Goal: Task Accomplishment & Management: Manage account settings

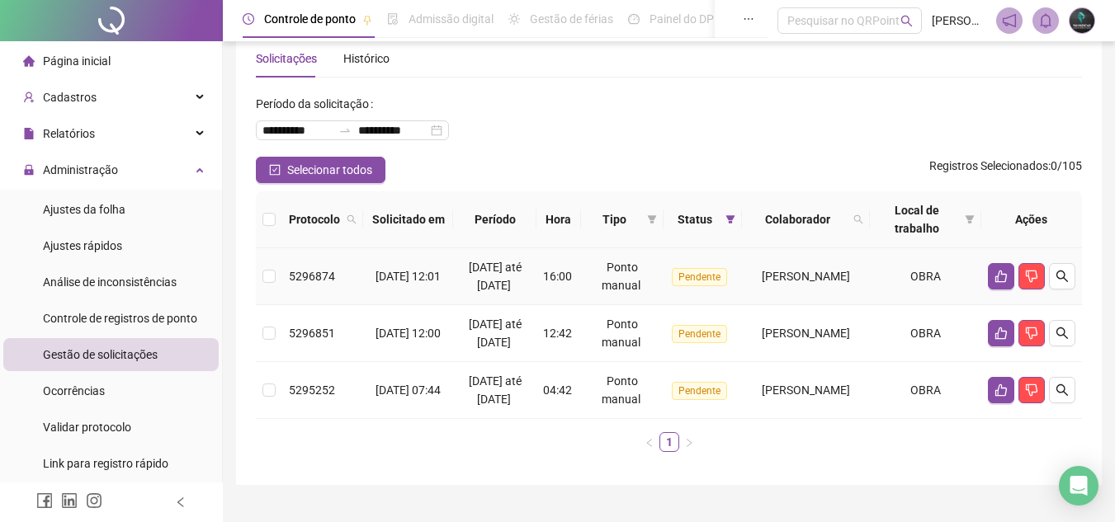
scroll to position [68, 0]
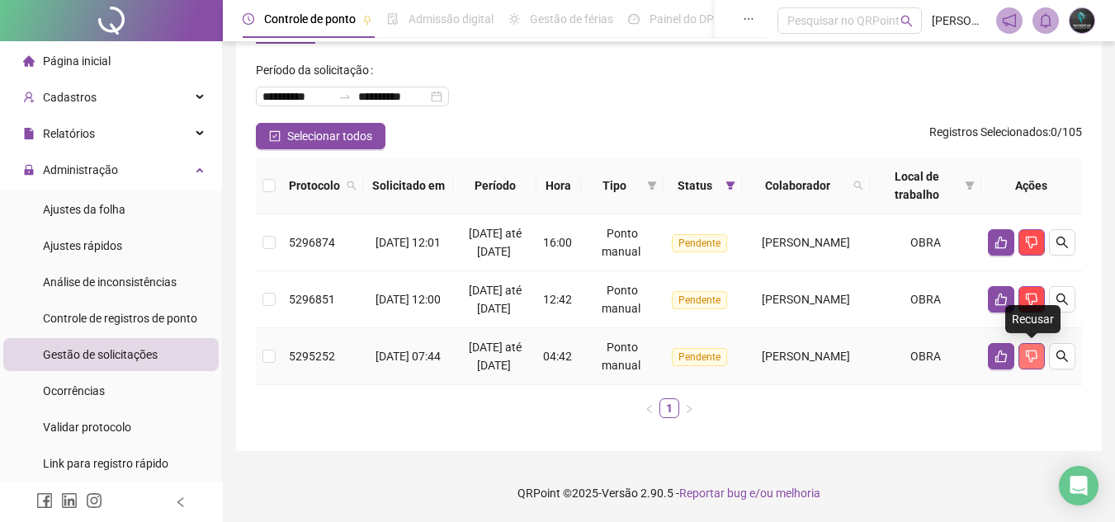
click at [1028, 351] on icon "dislike" at bounding box center [1032, 357] width 12 height 12
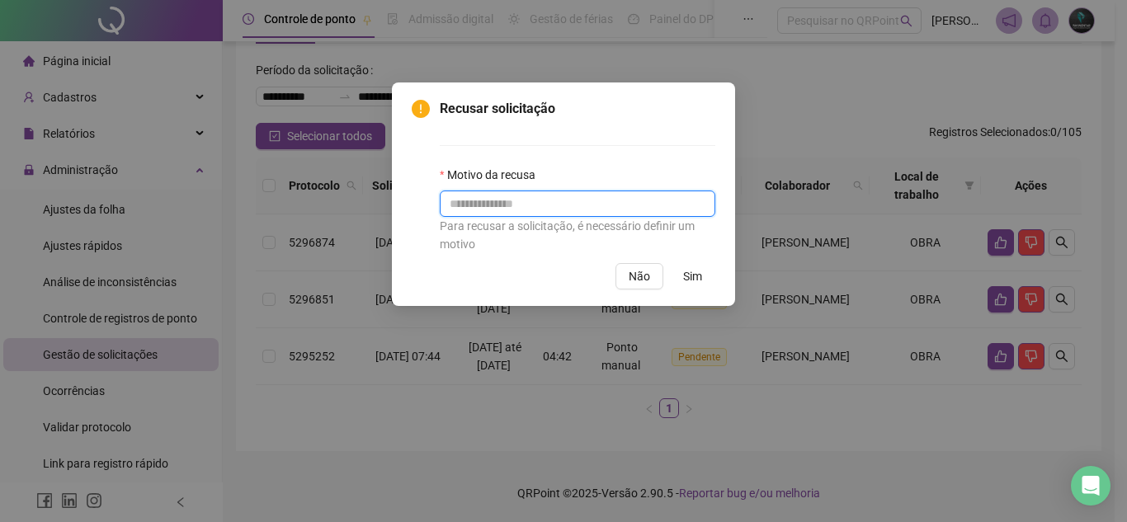
click at [571, 207] on input "text" at bounding box center [578, 204] width 276 height 26
click at [693, 277] on span "Sim" at bounding box center [692, 276] width 19 height 18
click at [682, 263] on button "Sim" at bounding box center [692, 276] width 45 height 26
click at [688, 273] on span "Sim" at bounding box center [692, 276] width 19 height 18
click at [597, 198] on input "text" at bounding box center [578, 204] width 276 height 26
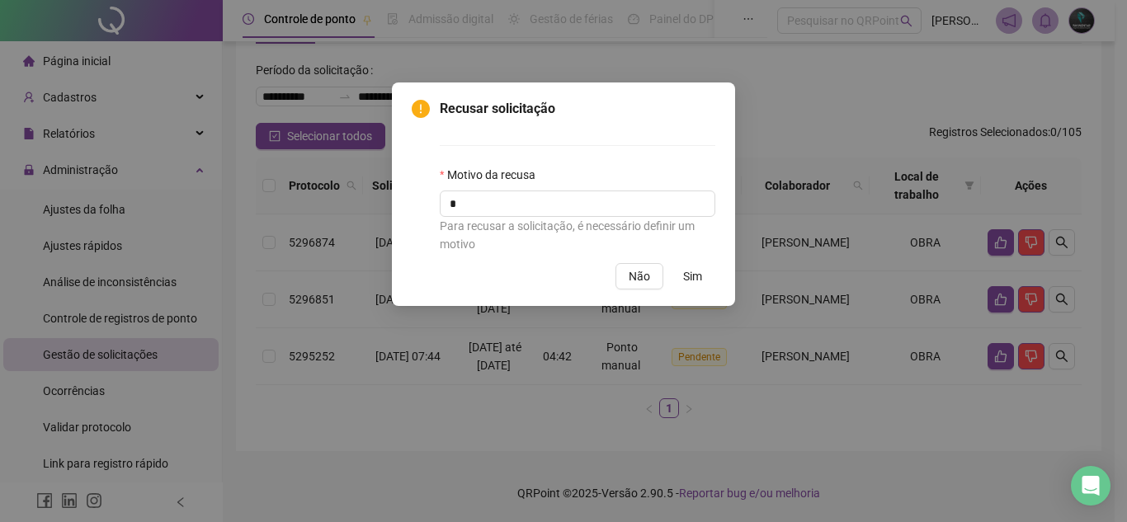
click at [686, 275] on span "Sim" at bounding box center [692, 276] width 19 height 18
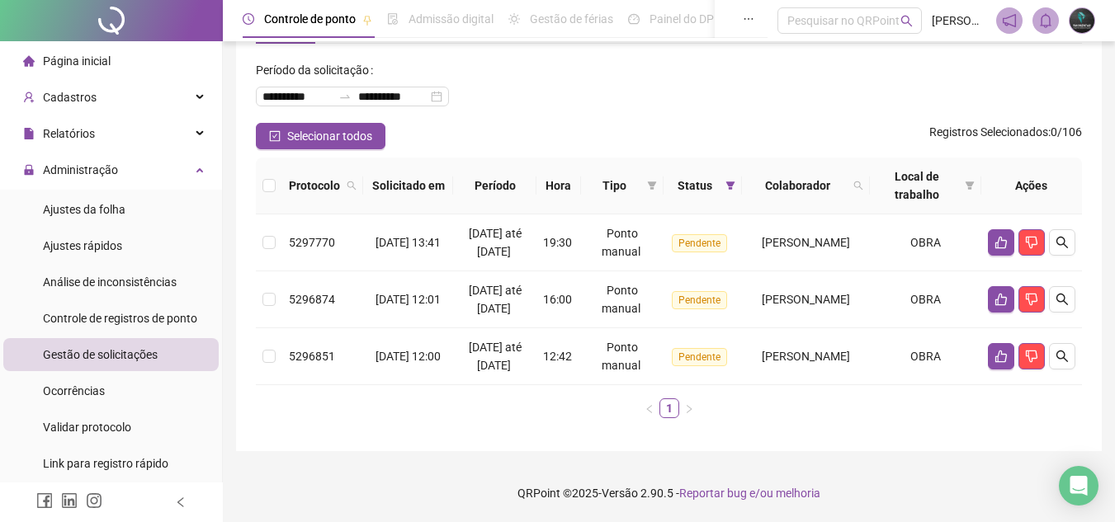
click at [808, 413] on ul "1" at bounding box center [669, 409] width 826 height 20
click at [996, 356] on icon "like" at bounding box center [1001, 357] width 12 height 12
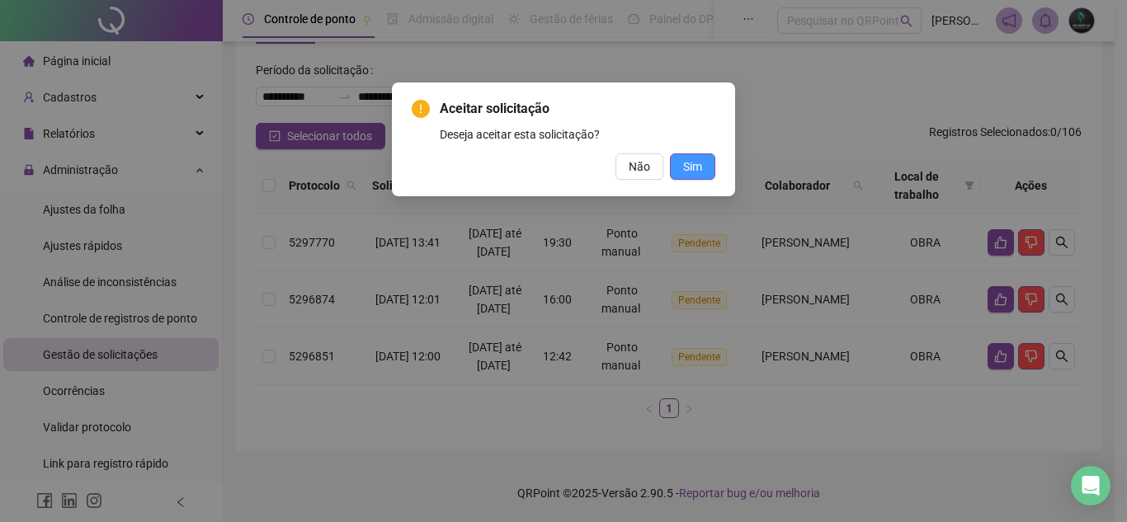
click at [691, 175] on span "Sim" at bounding box center [692, 167] width 19 height 18
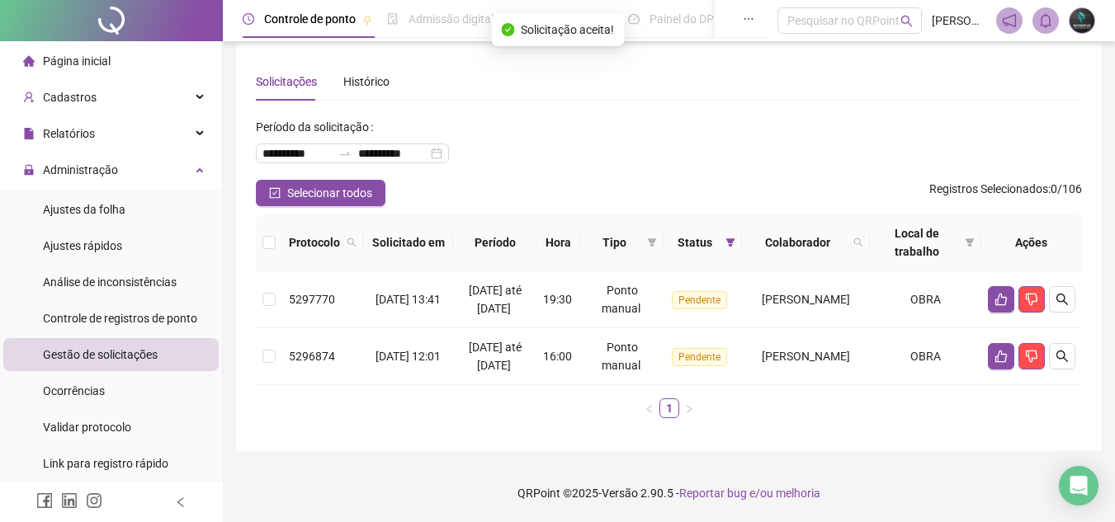
scroll to position [12, 0]
click at [988, 353] on button "button" at bounding box center [1001, 356] width 26 height 26
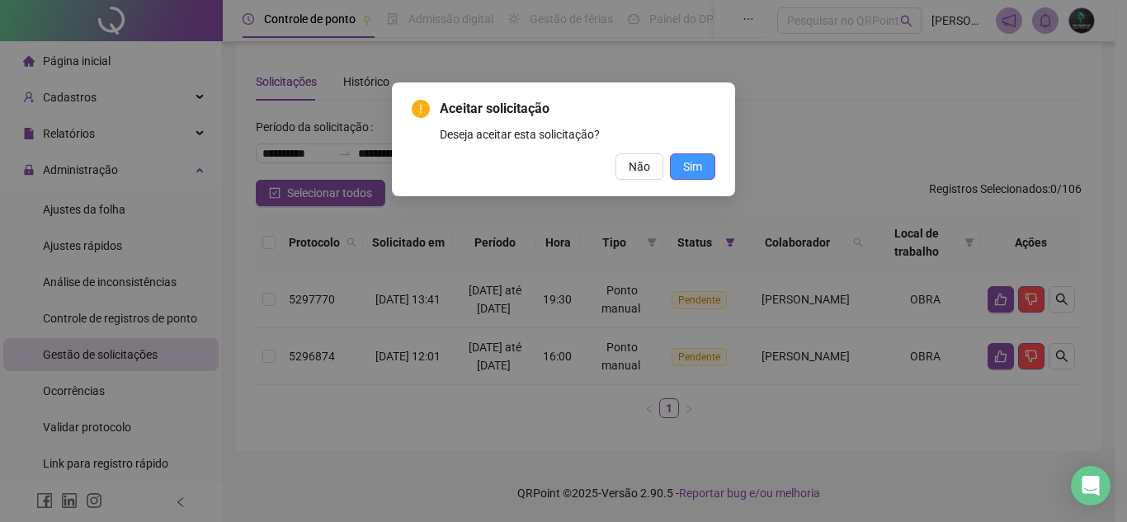
click at [705, 171] on button "Sim" at bounding box center [692, 166] width 45 height 26
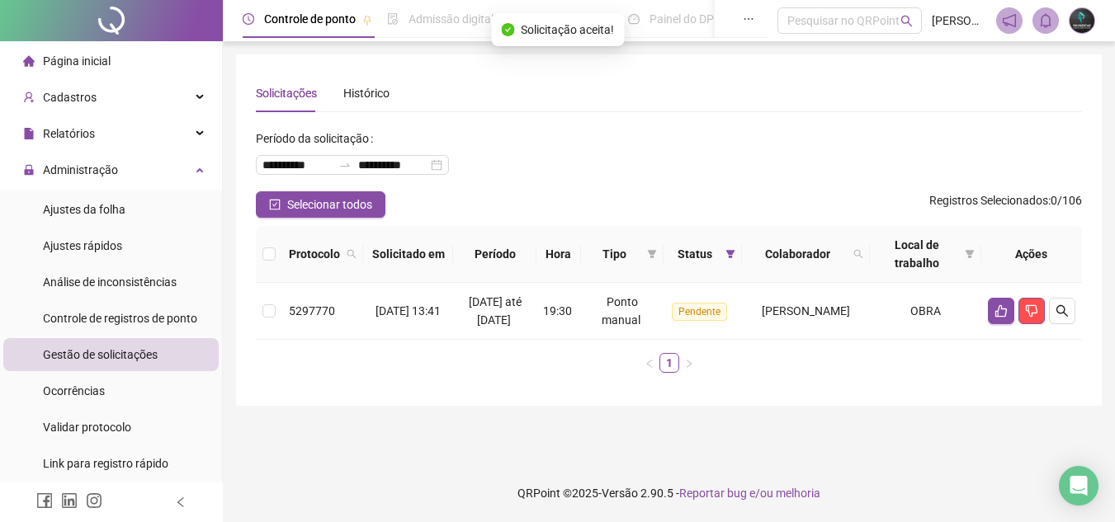
scroll to position [0, 0]
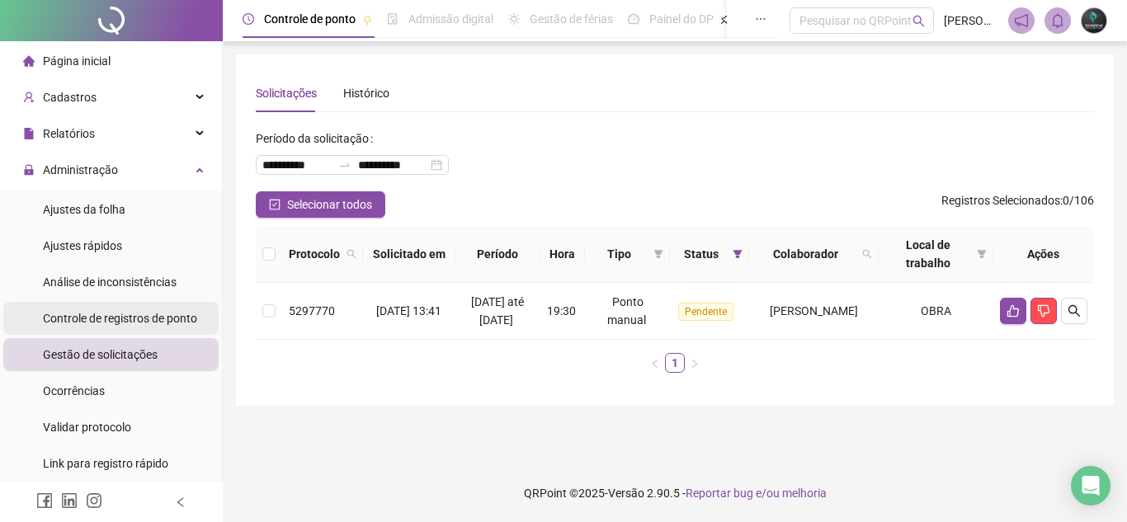
click at [115, 313] on span "Controle de registros de ponto" at bounding box center [120, 318] width 154 height 13
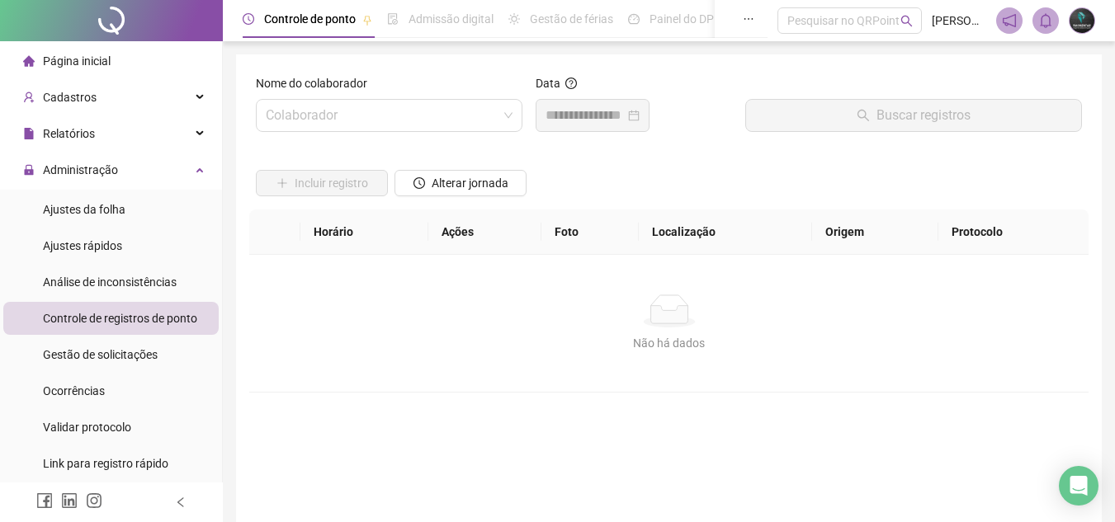
click at [369, 89] on label "Nome do colaborador" at bounding box center [317, 83] width 122 height 18
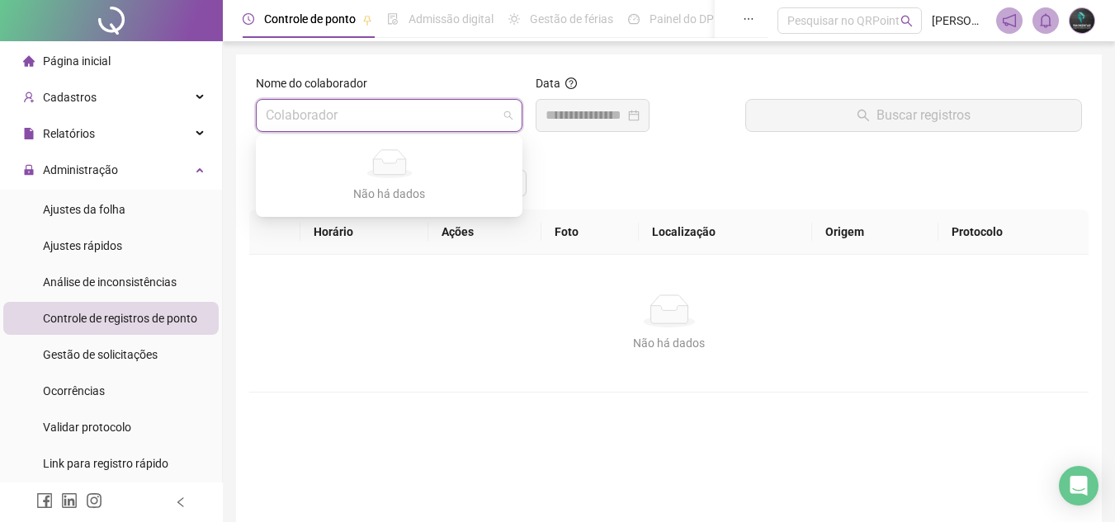
click at [362, 108] on input "search" at bounding box center [382, 115] width 232 height 31
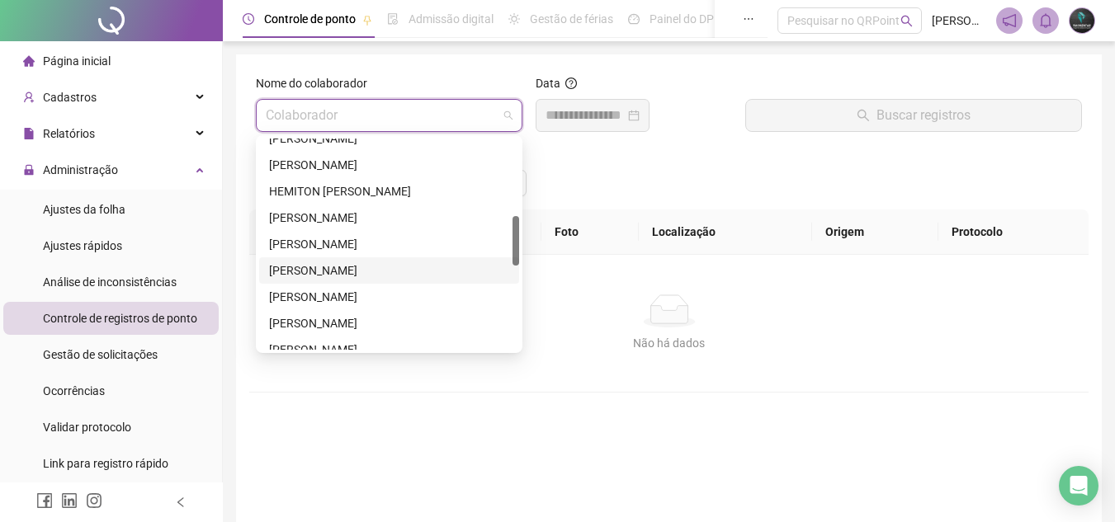
scroll to position [248, 0]
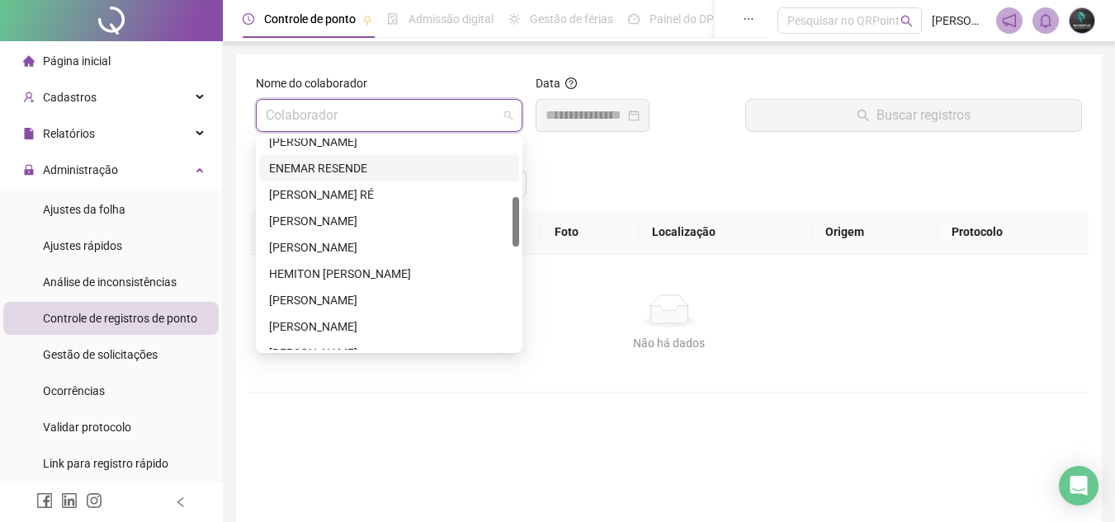
click at [347, 162] on div "ENEMAR RESENDE" at bounding box center [389, 168] width 240 height 18
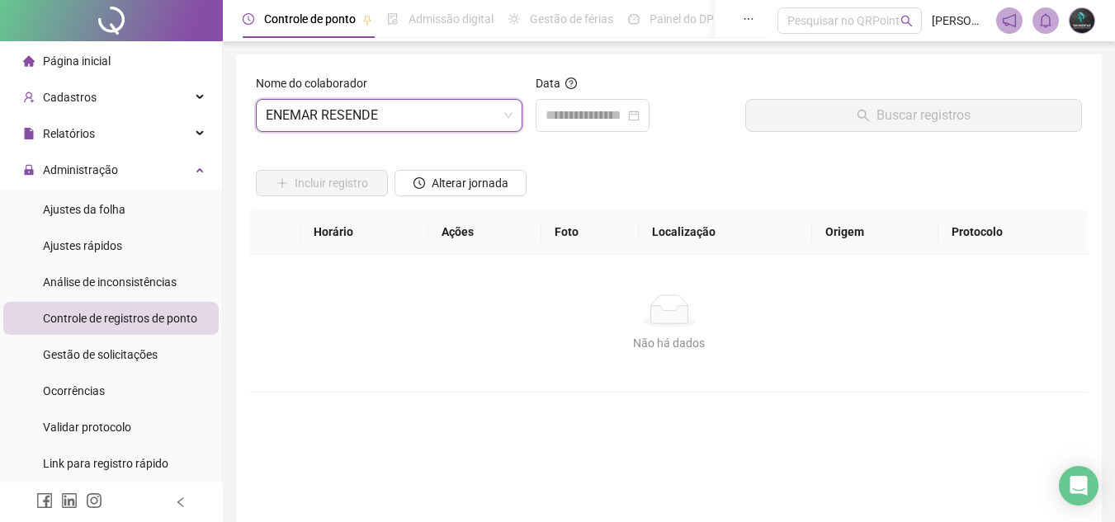
click at [537, 97] on div "Data" at bounding box center [633, 86] width 196 height 25
click at [553, 104] on div at bounding box center [592, 115] width 114 height 33
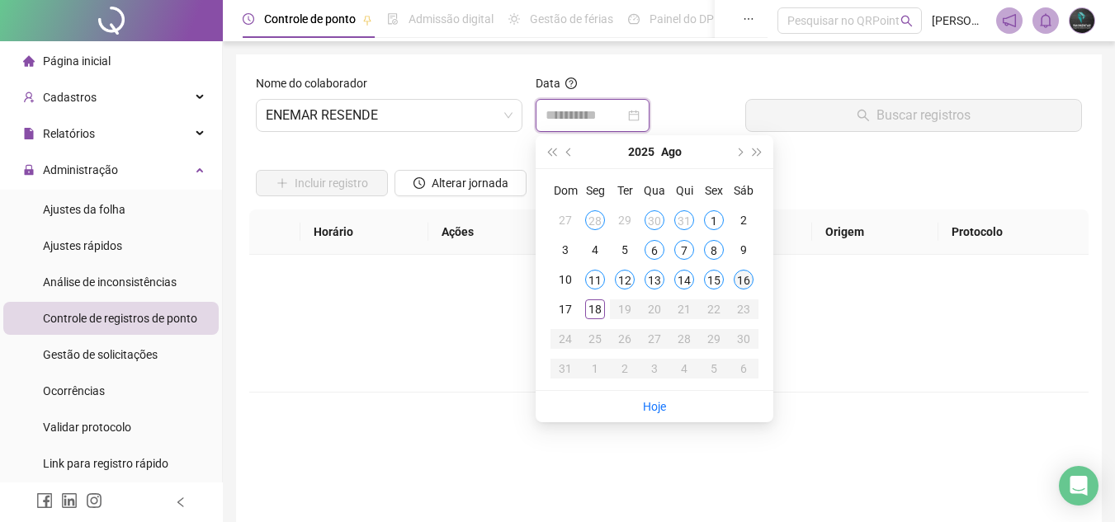
type input "**********"
click at [743, 279] on div "16" at bounding box center [744, 280] width 20 height 20
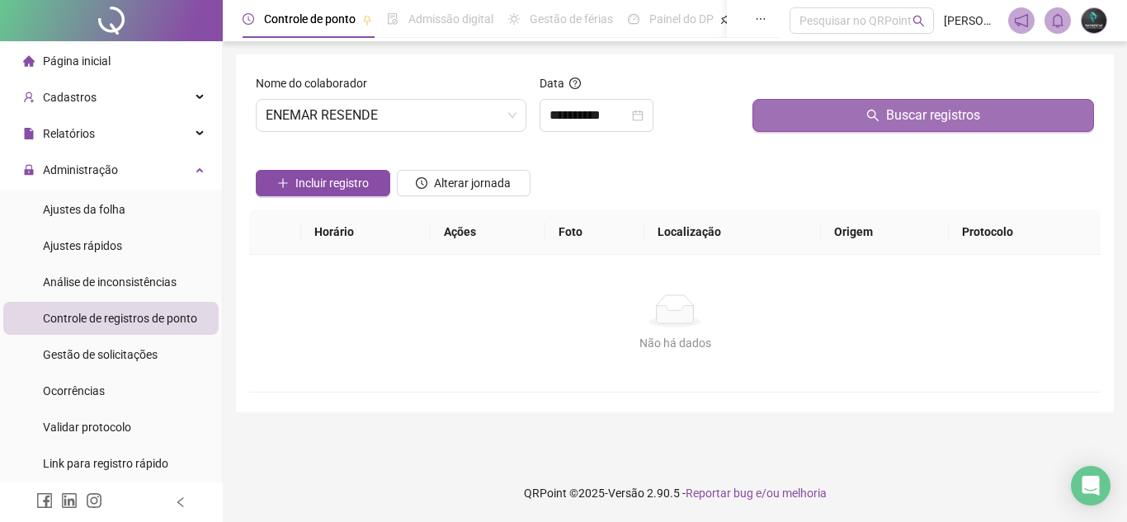
drag, startPoint x: 837, startPoint y: 134, endPoint x: 846, endPoint y: 120, distance: 16.3
click at [841, 130] on div "Buscar registros" at bounding box center [923, 109] width 355 height 71
click at [846, 121] on button "Buscar registros" at bounding box center [923, 115] width 342 height 33
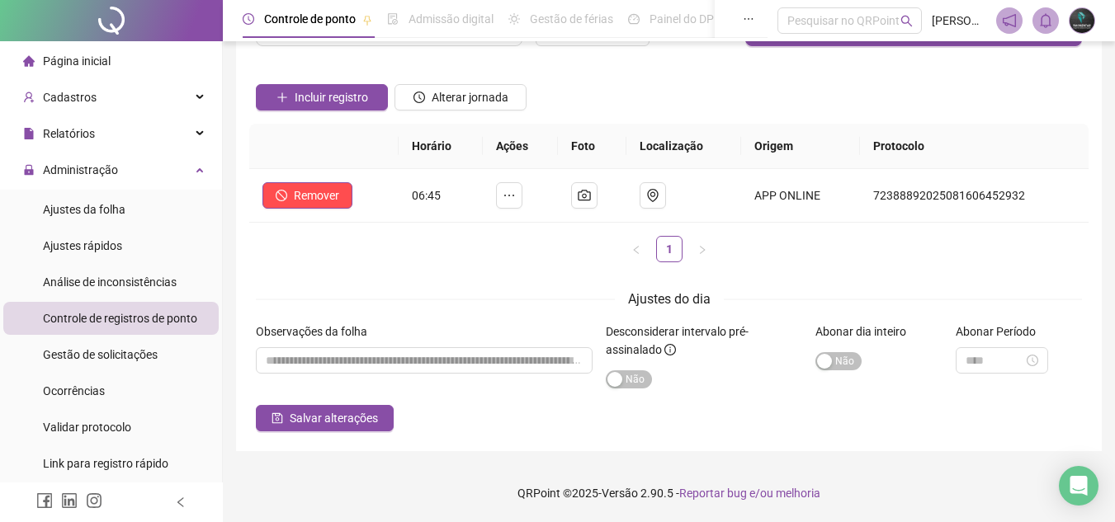
scroll to position [0, 0]
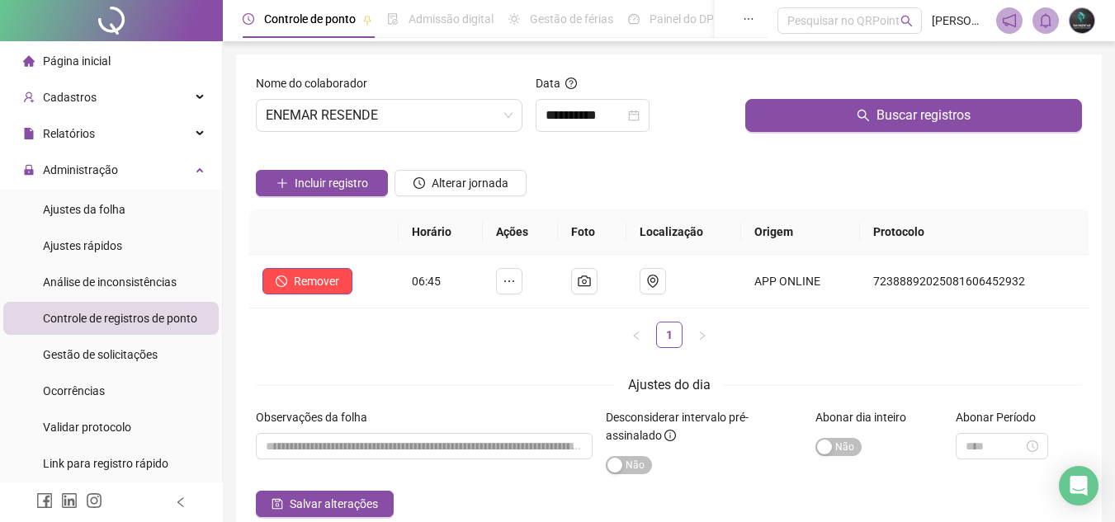
drag, startPoint x: 142, startPoint y: 182, endPoint x: 154, endPoint y: 80, distance: 103.1
click at [141, 181] on div "Administração" at bounding box center [110, 169] width 215 height 33
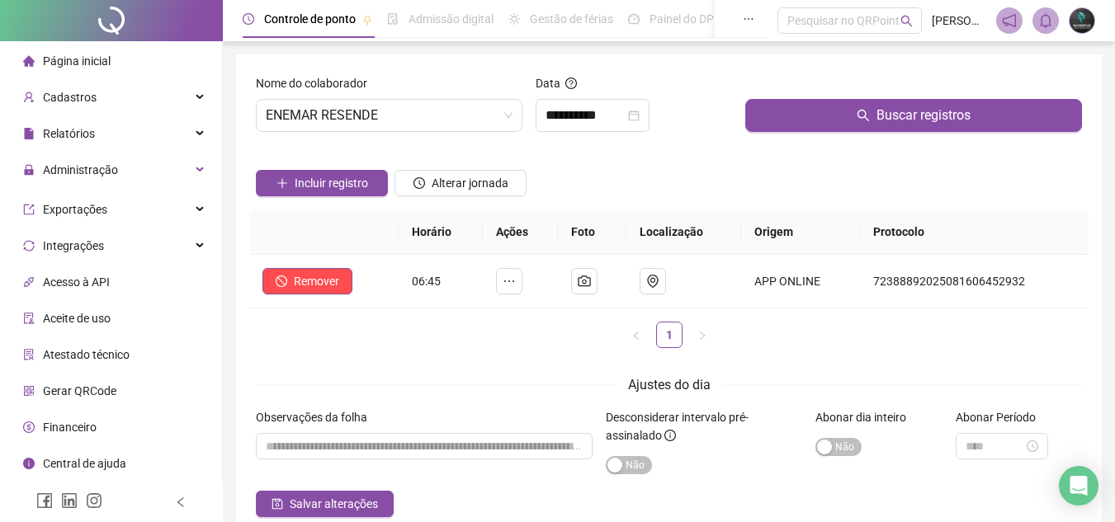
click at [157, 69] on li "Página inicial" at bounding box center [110, 61] width 215 height 33
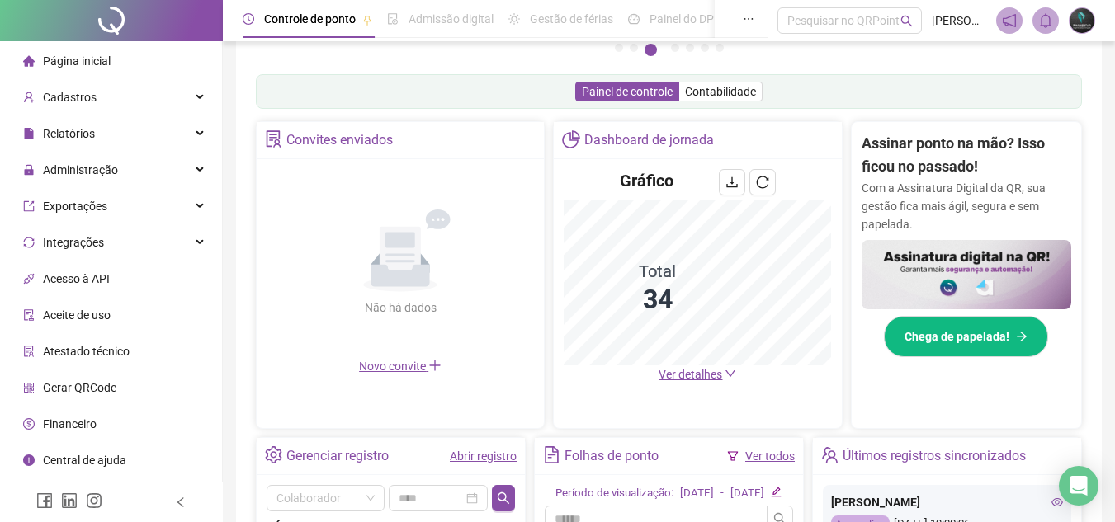
scroll to position [165, 0]
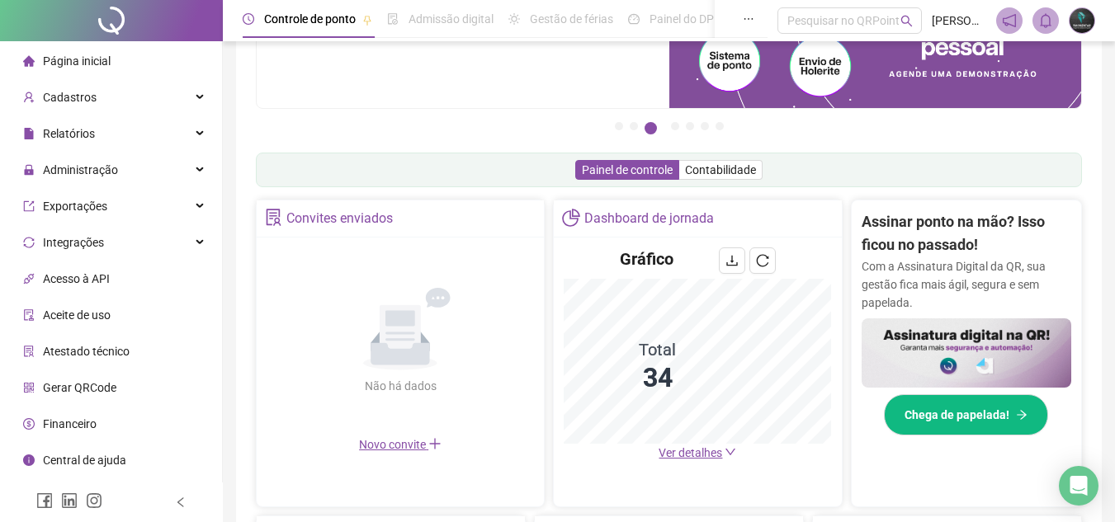
click at [695, 458] on span "Ver detalhes" at bounding box center [690, 452] width 64 height 13
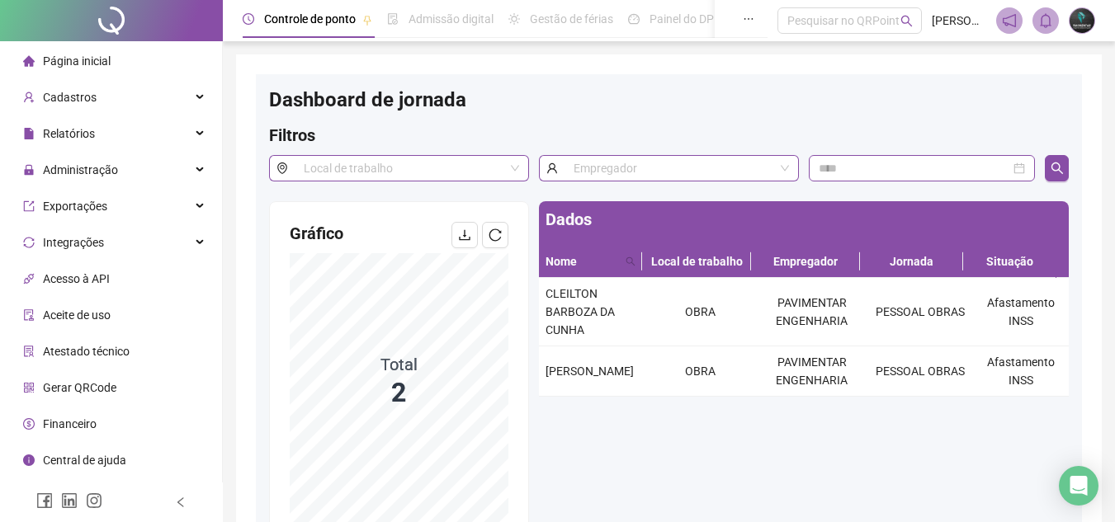
click at [158, 53] on li "Página inicial" at bounding box center [110, 61] width 215 height 33
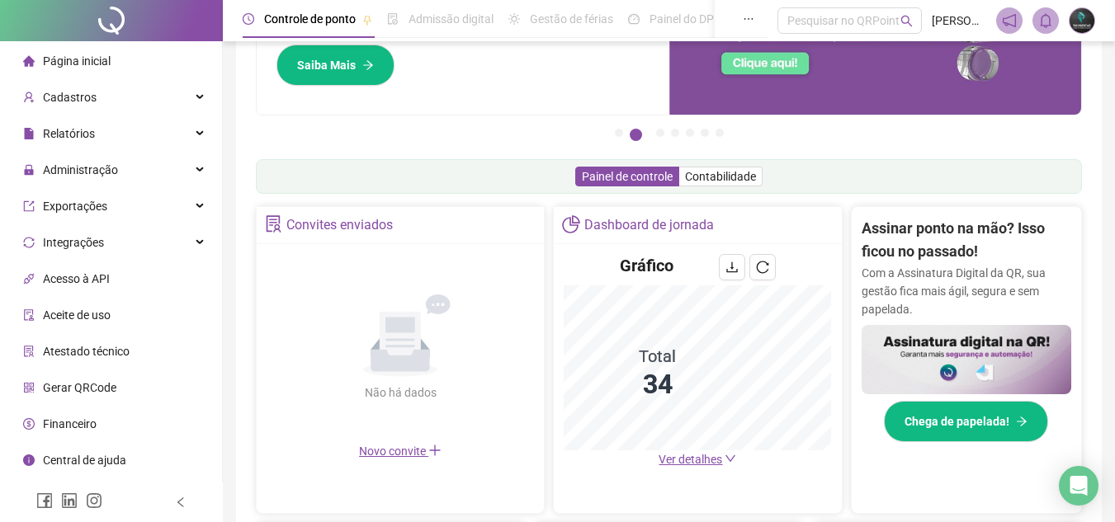
scroll to position [248, 0]
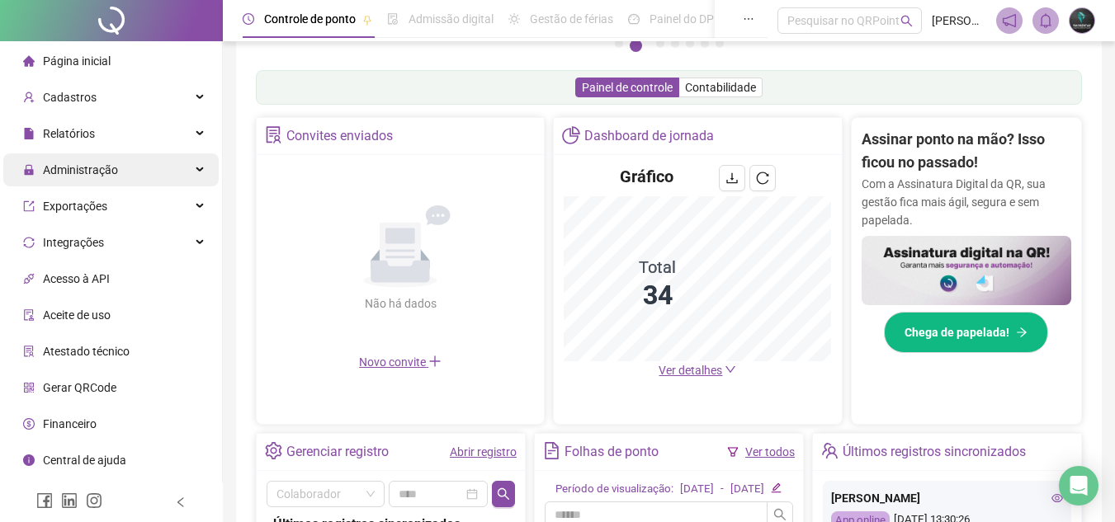
click at [85, 154] on span "Administração" at bounding box center [70, 169] width 95 height 33
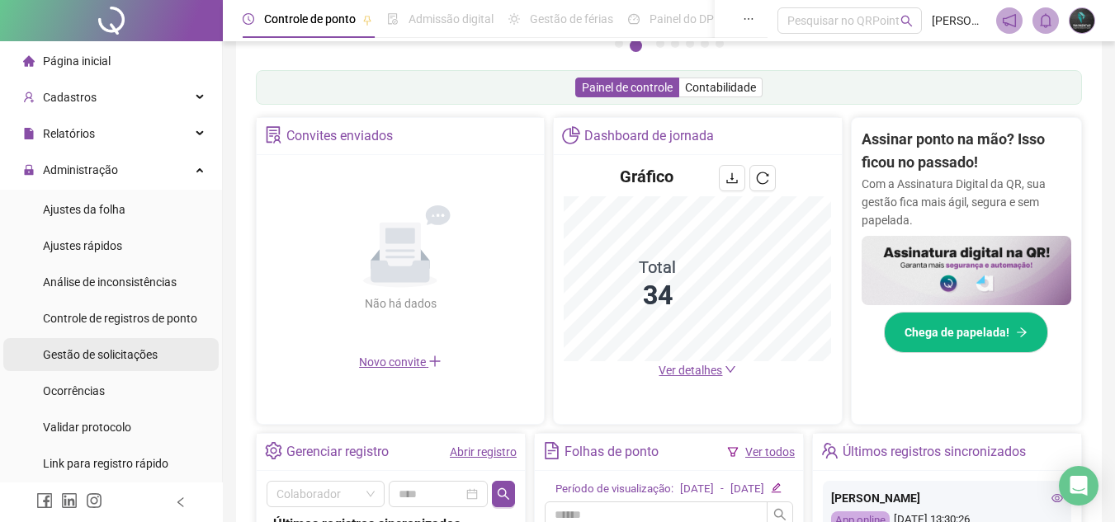
click at [112, 351] on span "Gestão de solicitações" at bounding box center [100, 354] width 115 height 13
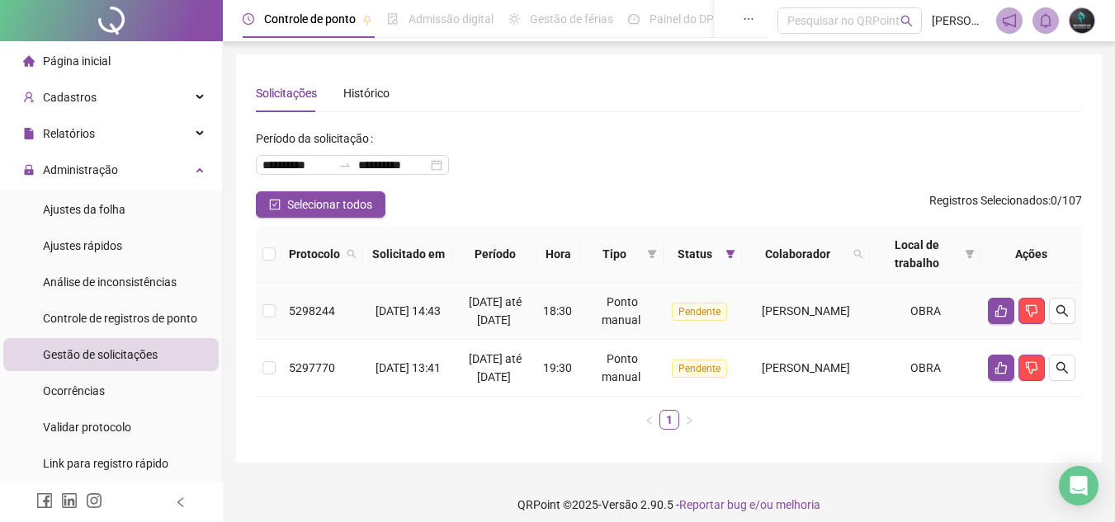
click at [839, 325] on td "[PERSON_NAME]" at bounding box center [806, 311] width 128 height 57
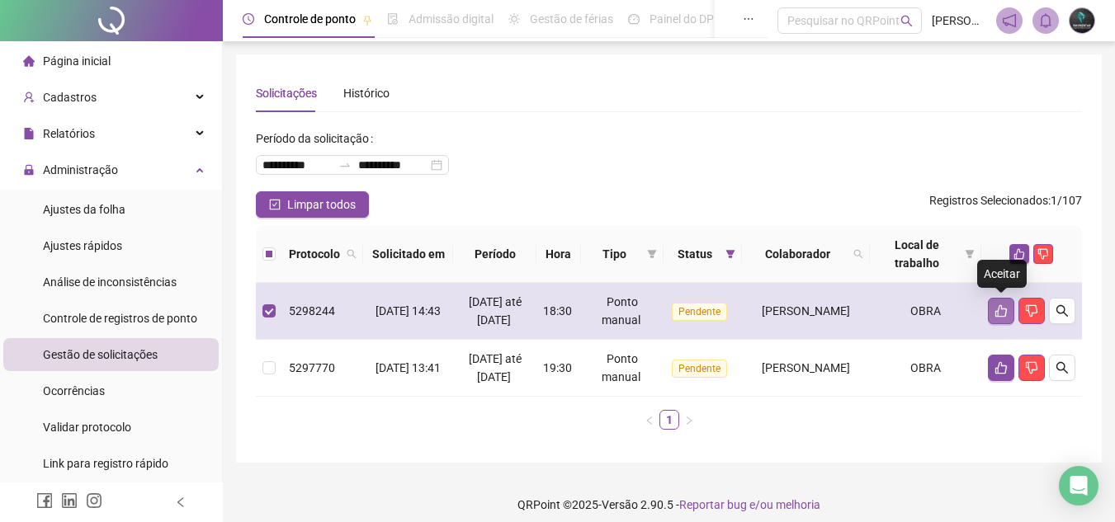
click at [998, 312] on icon "like" at bounding box center [1001, 311] width 12 height 12
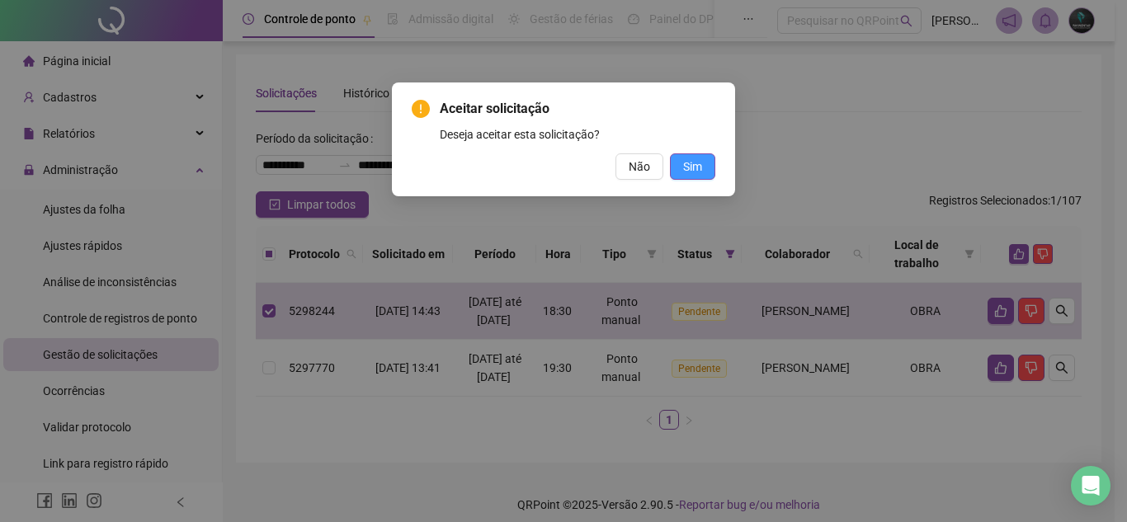
click at [706, 169] on button "Sim" at bounding box center [692, 166] width 45 height 26
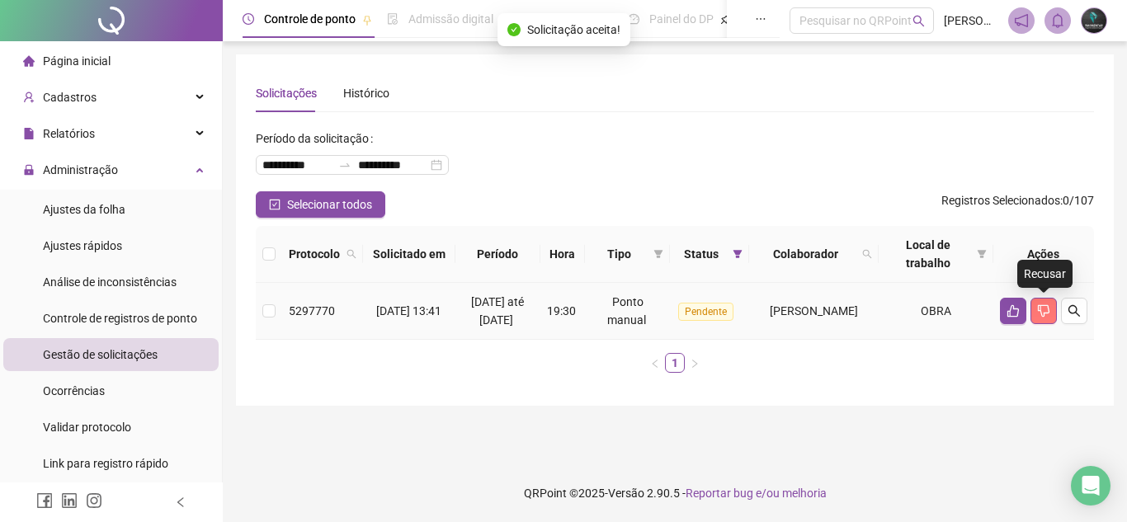
click at [1037, 316] on icon "dislike" at bounding box center [1043, 310] width 13 height 13
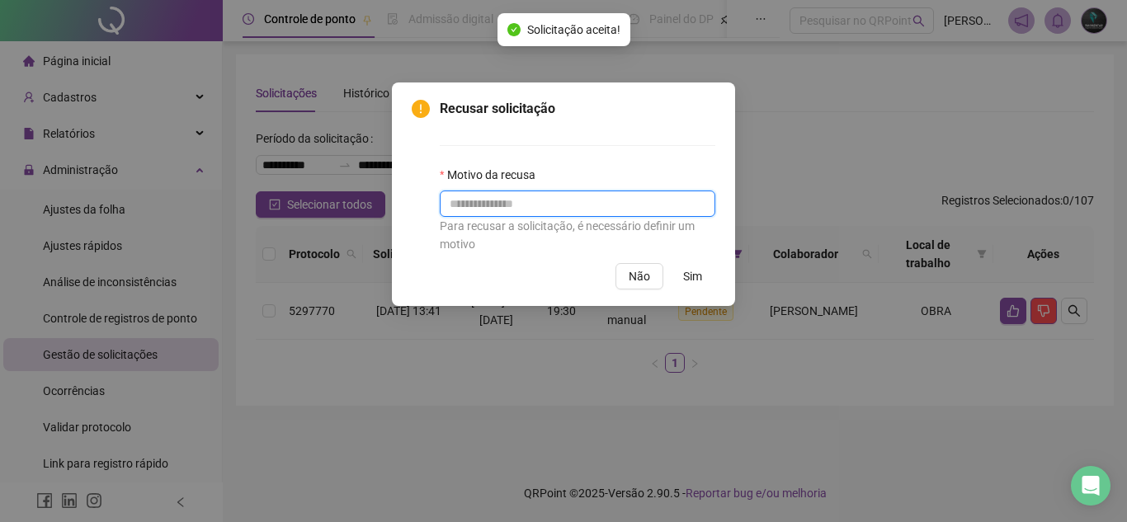
click at [616, 203] on input "text" at bounding box center [578, 204] width 276 height 26
click at [691, 273] on span "Sim" at bounding box center [692, 276] width 19 height 18
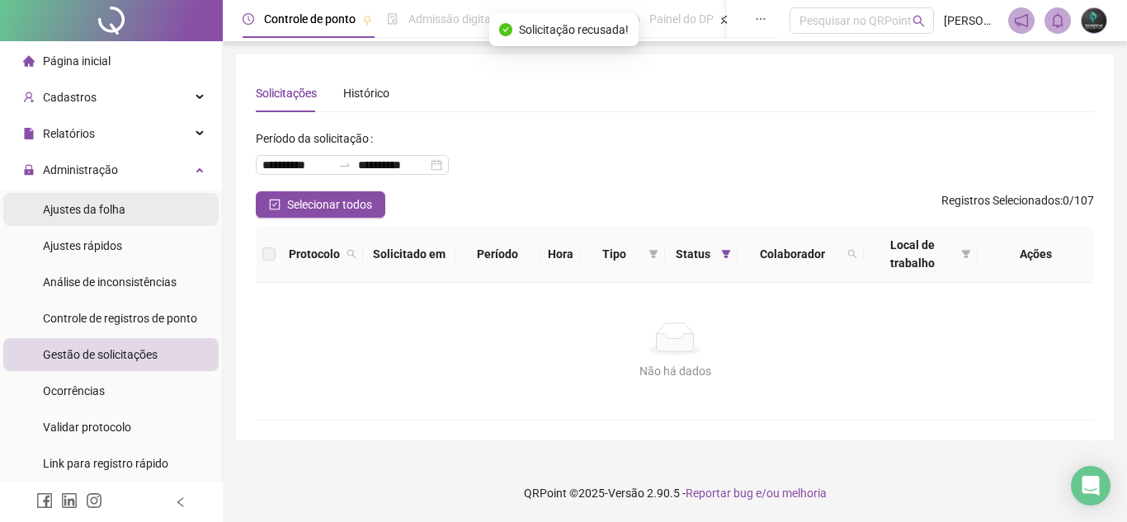
click at [112, 206] on span "Ajustes da folha" at bounding box center [84, 209] width 83 height 13
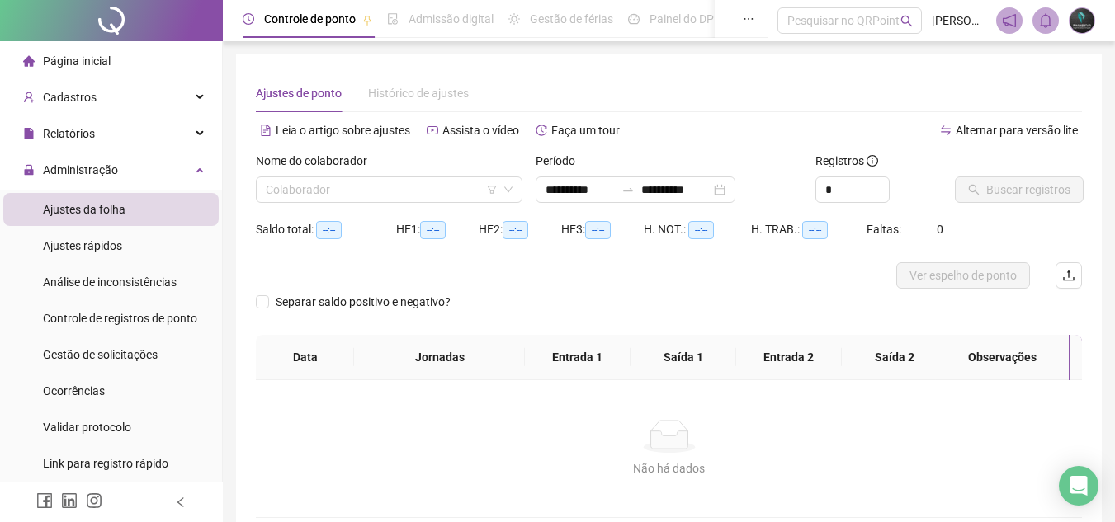
type input "**********"
click at [329, 192] on input "search" at bounding box center [382, 189] width 232 height 25
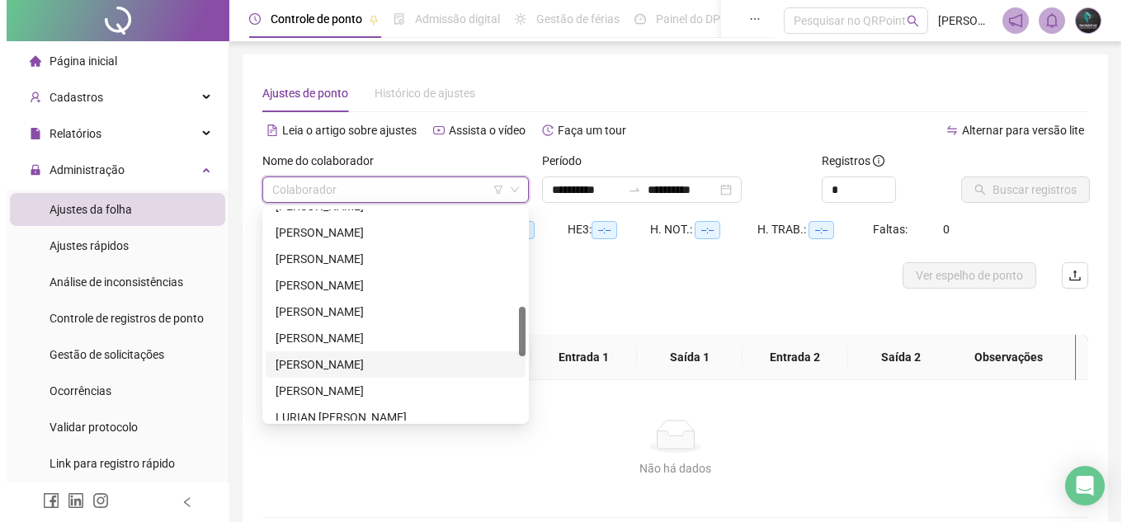
scroll to position [686, 0]
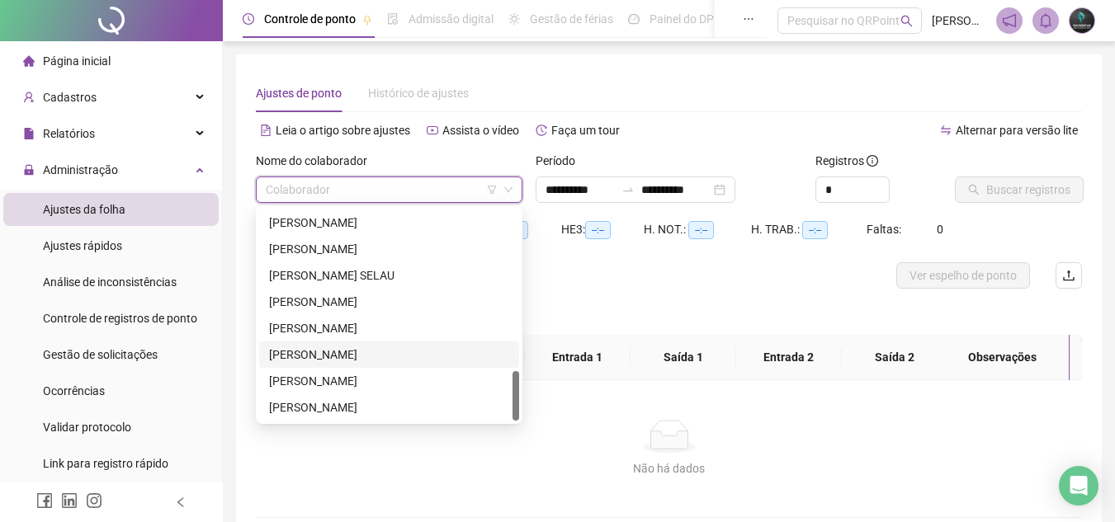
click at [342, 354] on div "[PERSON_NAME]" at bounding box center [389, 355] width 240 height 18
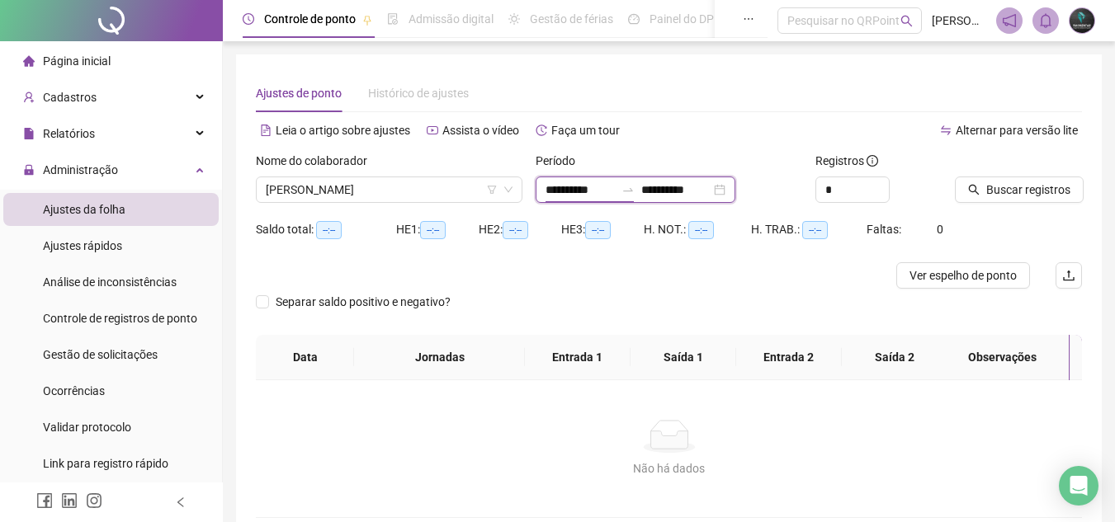
click at [556, 194] on input "**********" at bounding box center [579, 190] width 69 height 18
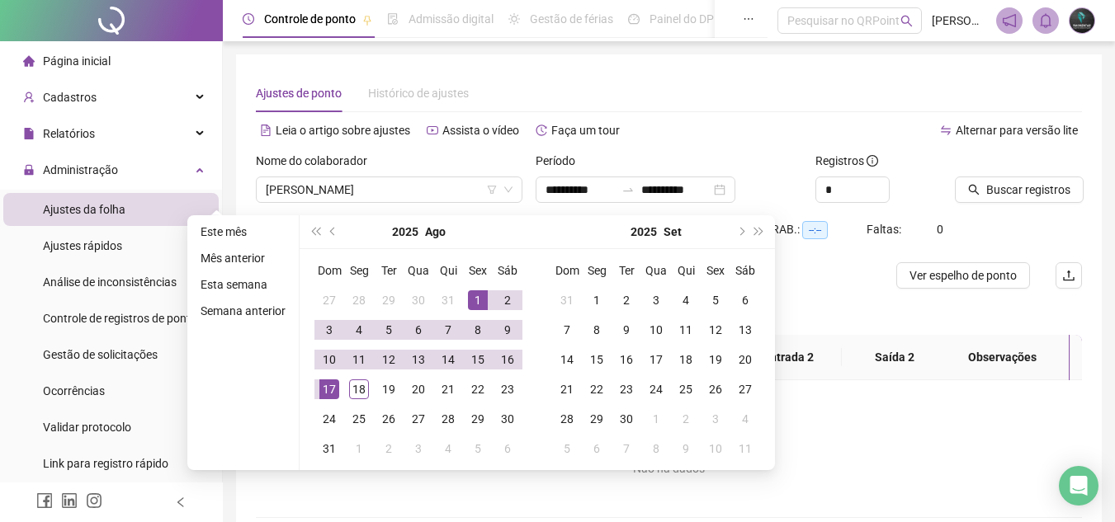
click at [846, 264] on div at bounding box center [566, 275] width 620 height 26
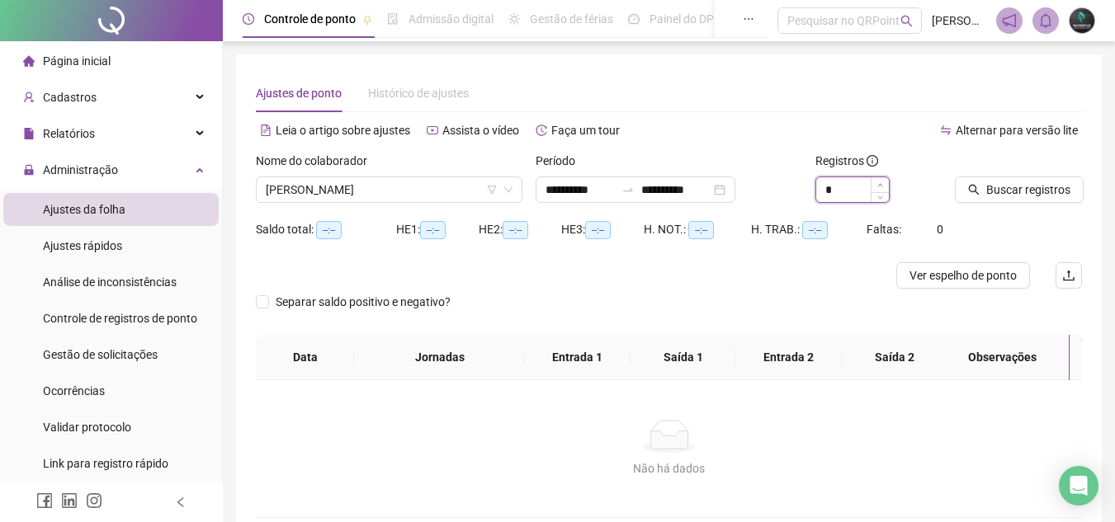
type input "*"
click at [880, 182] on icon "up" at bounding box center [880, 185] width 6 height 6
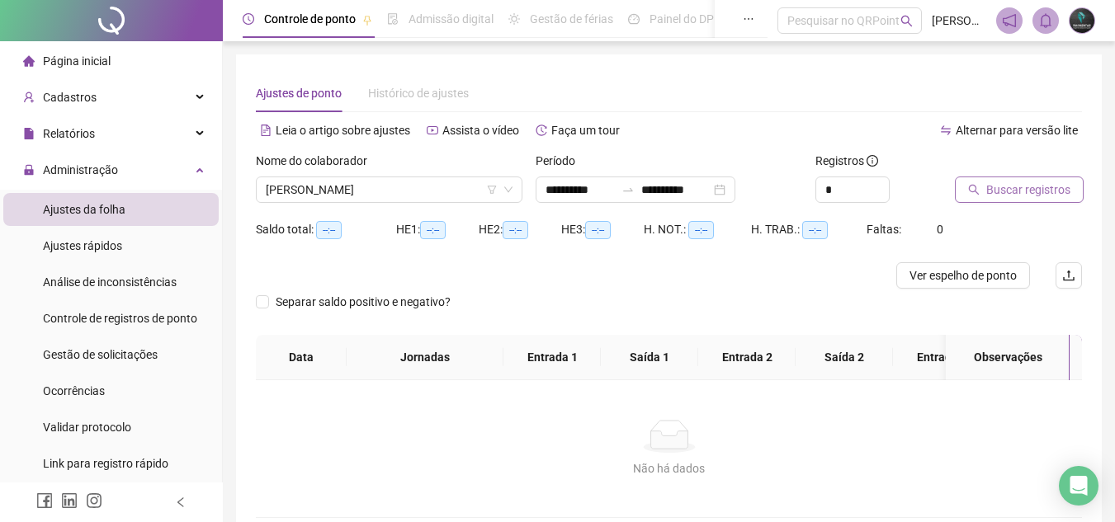
click at [988, 192] on span "Buscar registros" at bounding box center [1028, 190] width 84 height 18
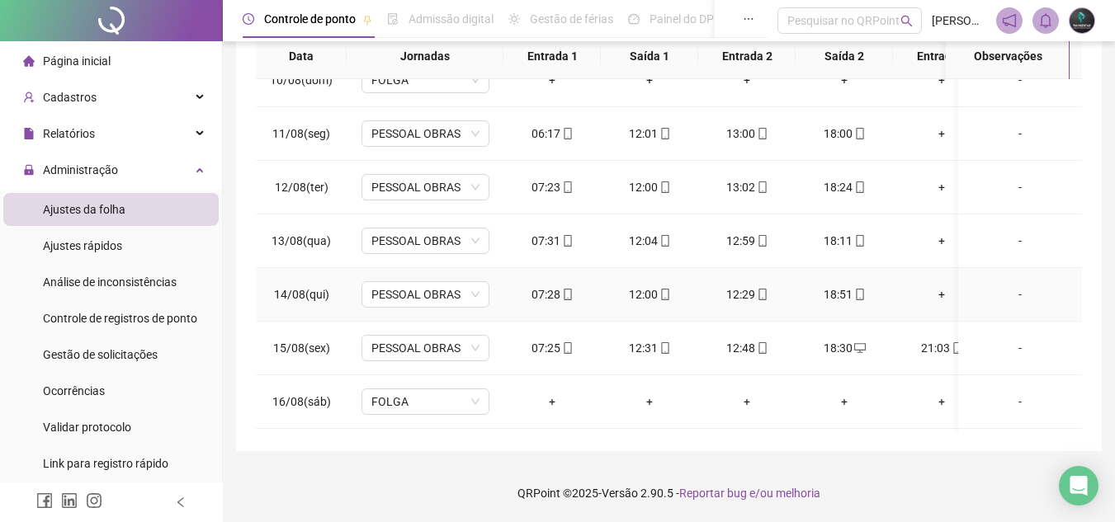
scroll to position [572, 0]
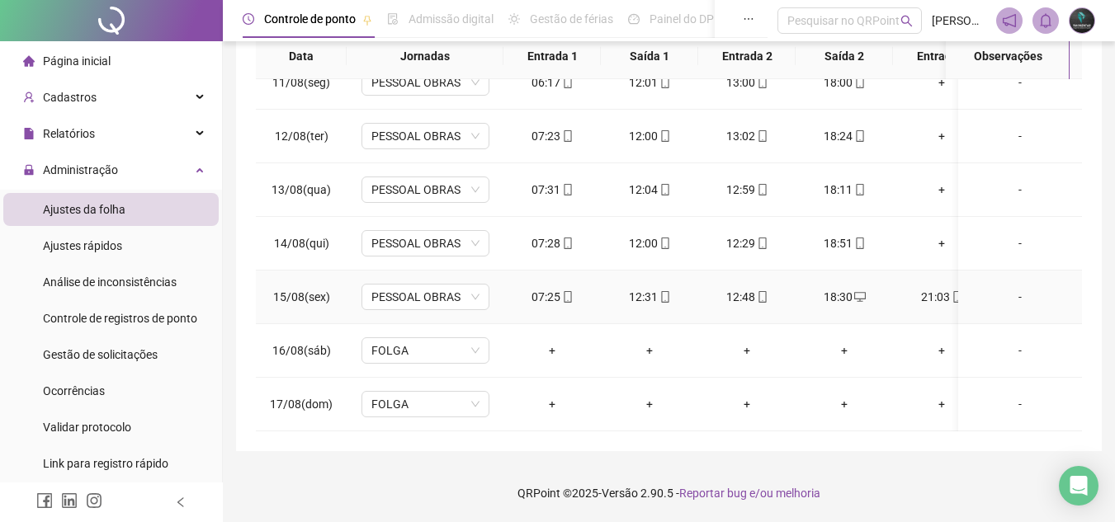
click at [929, 288] on div "21:03" at bounding box center [941, 297] width 71 height 18
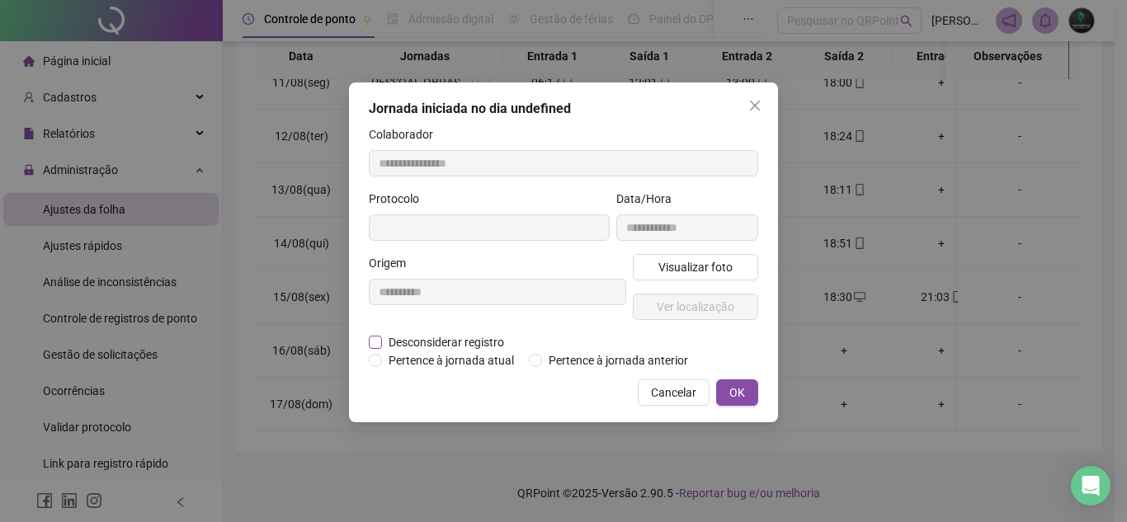
type input "**********"
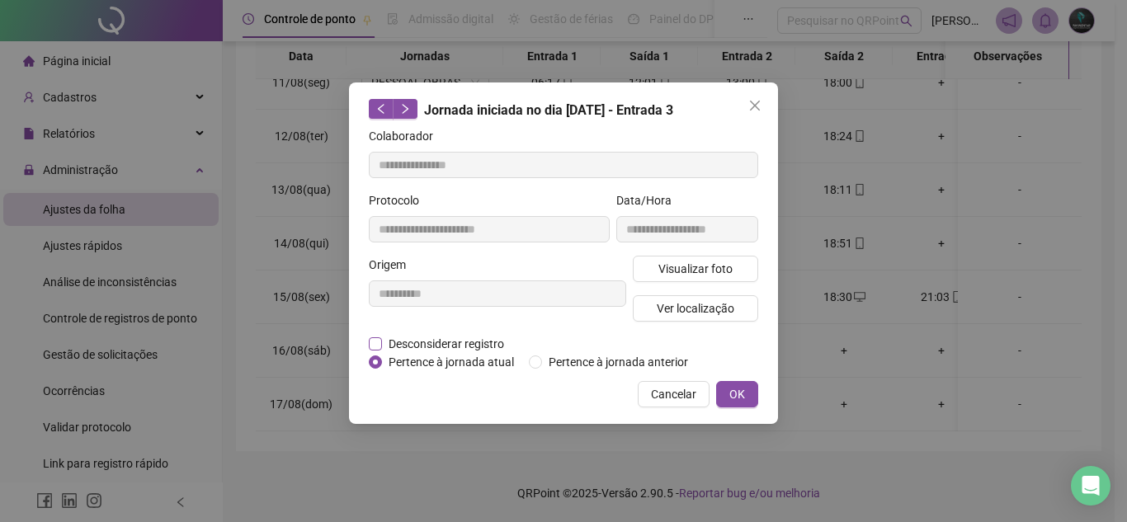
click at [506, 348] on span "Desconsiderar registro" at bounding box center [446, 344] width 129 height 18
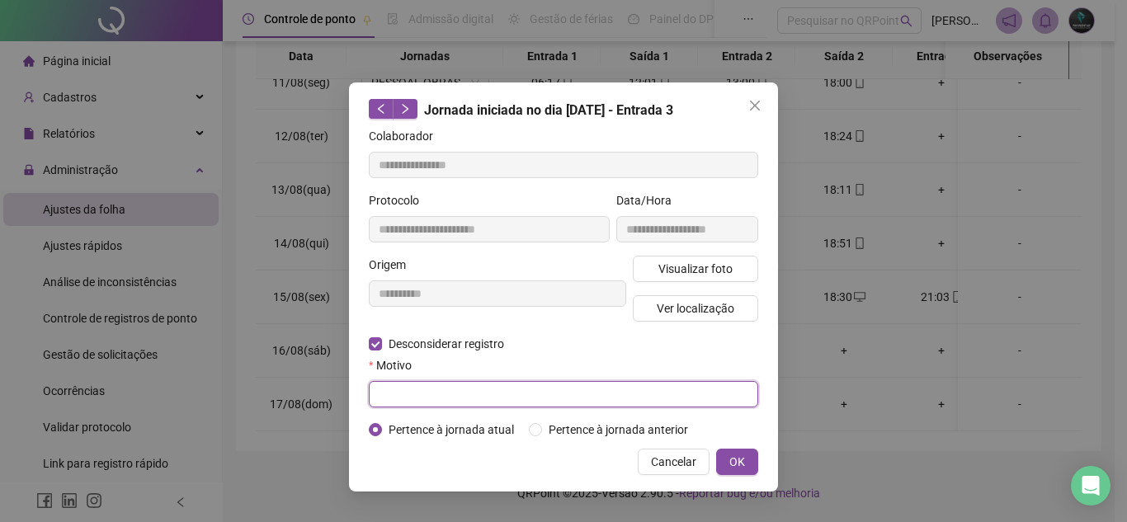
click at [479, 381] on input "text" at bounding box center [563, 394] width 389 height 26
type input "**********"
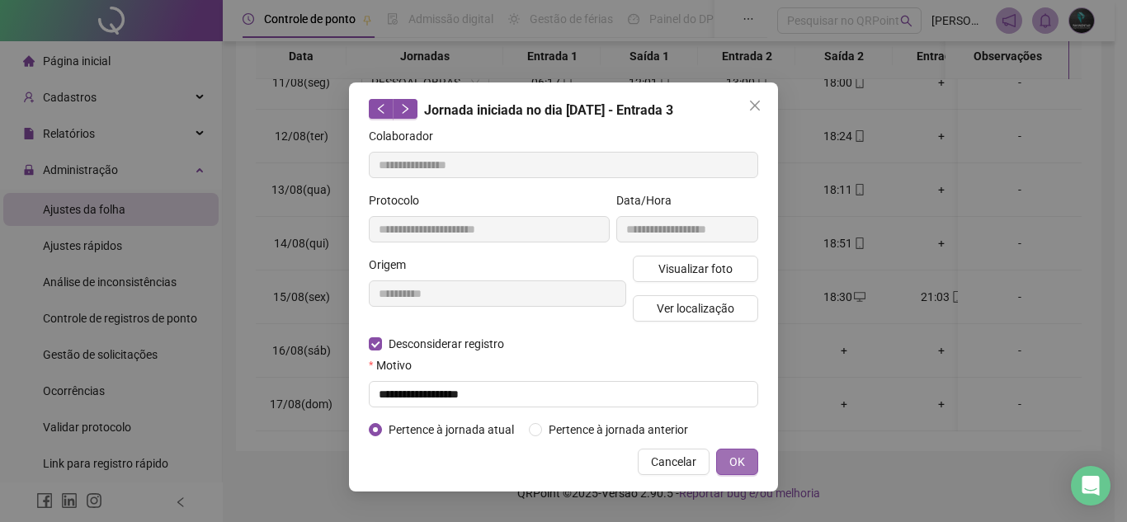
click at [728, 457] on button "OK" at bounding box center [737, 462] width 42 height 26
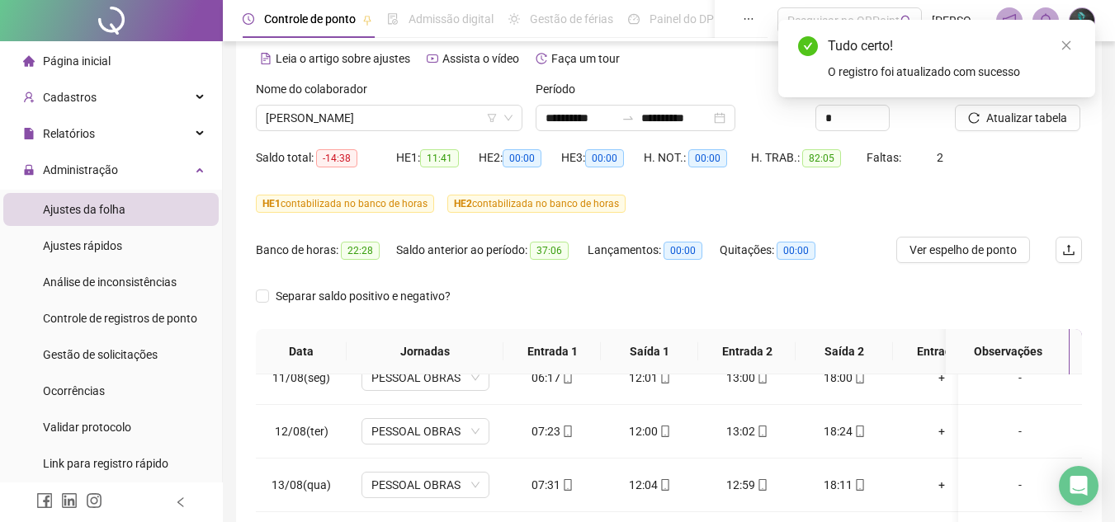
scroll to position [0, 0]
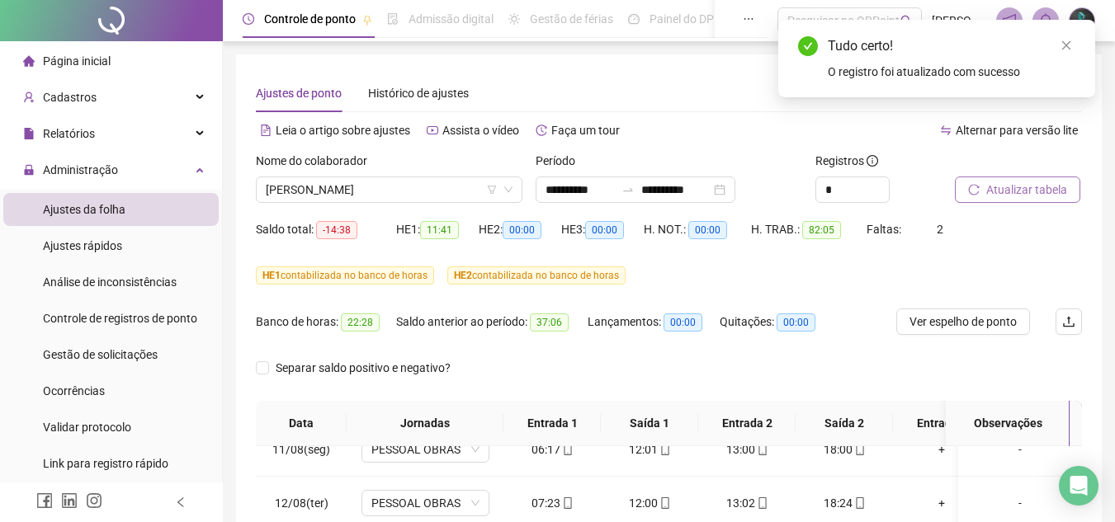
click at [1050, 187] on span "Atualizar tabela" at bounding box center [1026, 190] width 81 height 18
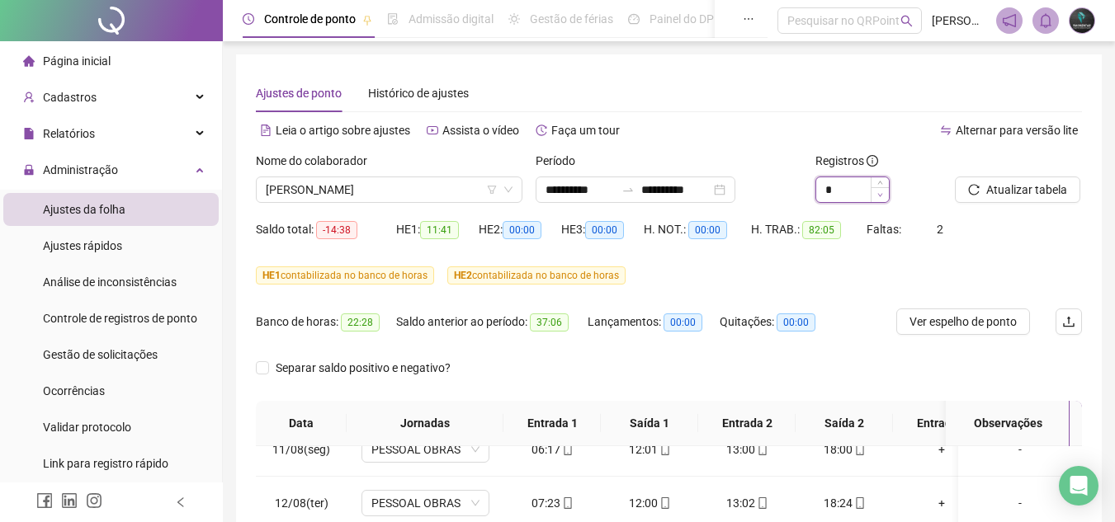
type input "*"
click at [885, 196] on span "Decrease Value" at bounding box center [879, 194] width 18 height 15
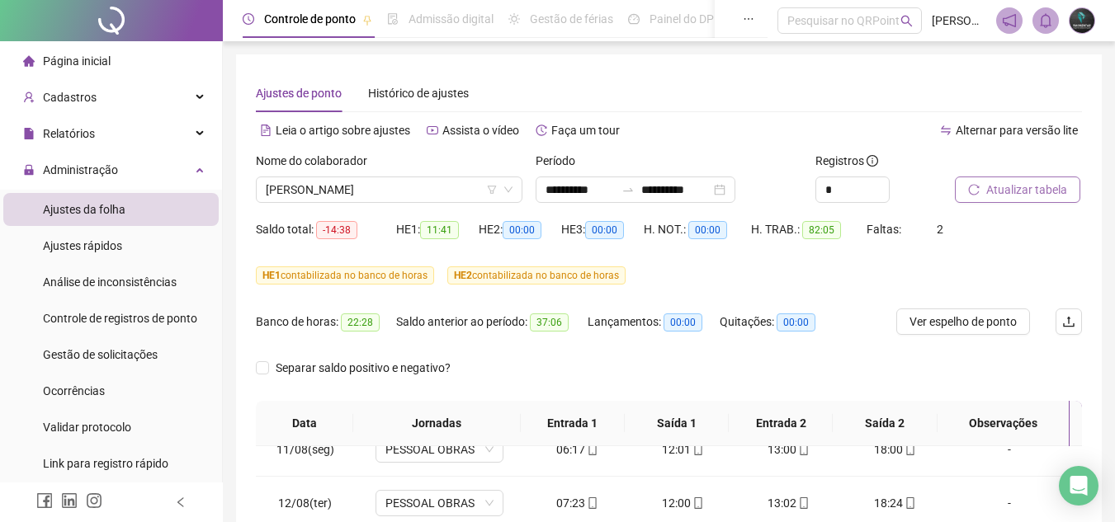
click at [1001, 183] on span "Atualizar tabela" at bounding box center [1026, 190] width 81 height 18
